Goal: Transaction & Acquisition: Purchase product/service

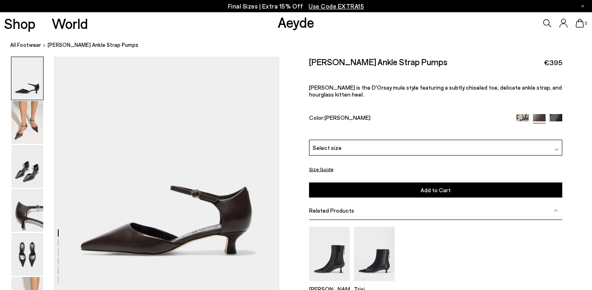
click at [547, 22] on icon at bounding box center [547, 23] width 8 height 8
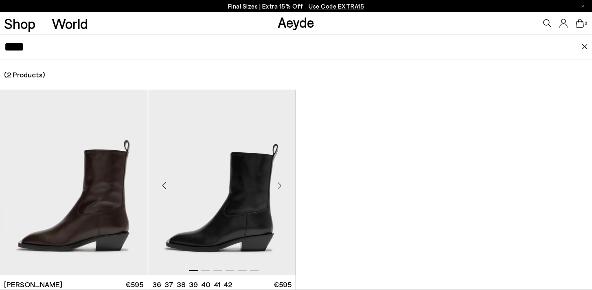
scroll to position [24, 0]
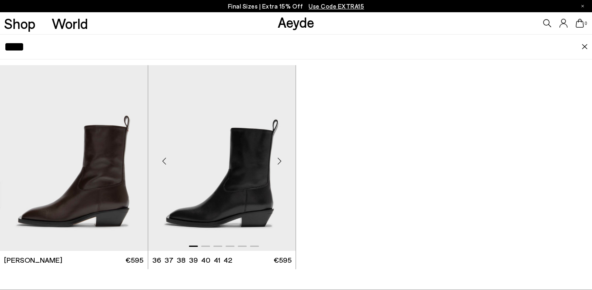
type input "****"
click at [190, 168] on img "1 / 6" at bounding box center [222, 158] width 148 height 186
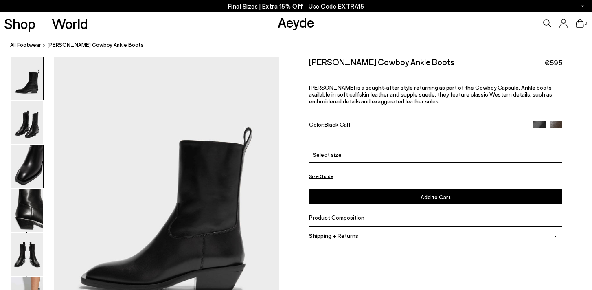
click at [18, 167] on img at bounding box center [27, 166] width 32 height 43
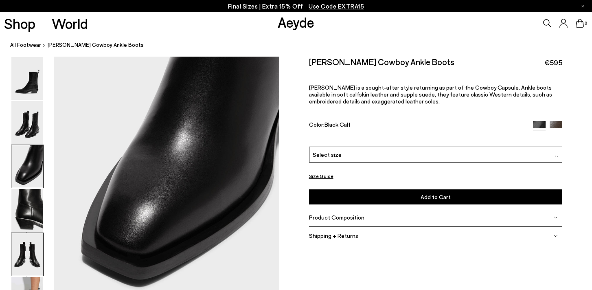
click at [29, 249] on img at bounding box center [27, 254] width 32 height 43
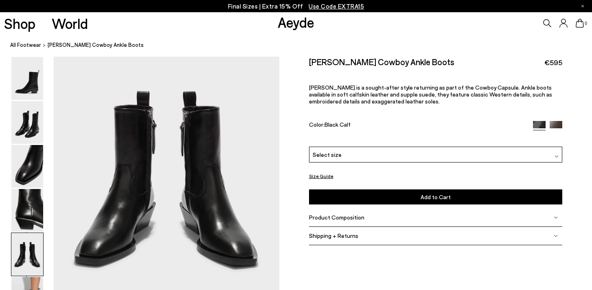
scroll to position [1263, 0]
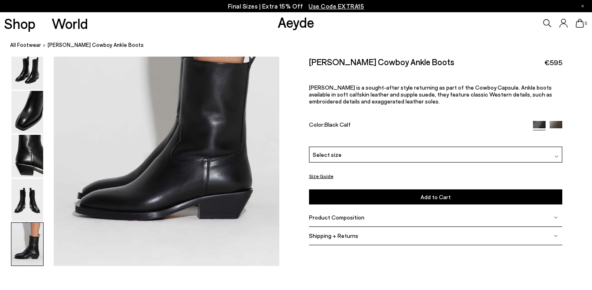
scroll to position [1604, 0]
